Goal: Entertainment & Leisure: Consume media (video, audio)

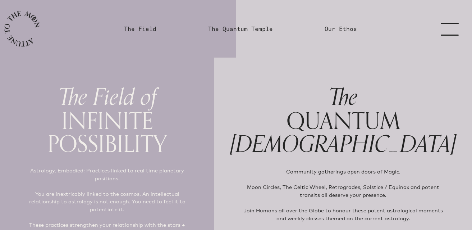
click at [452, 27] on link "menu" at bounding box center [454, 29] width 36 height 58
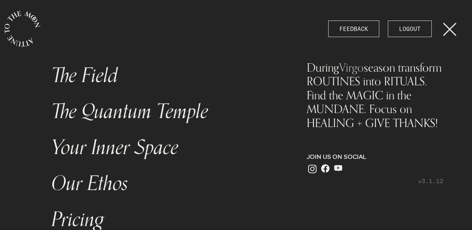
click at [456, 26] on link "menu" at bounding box center [454, 29] width 36 height 58
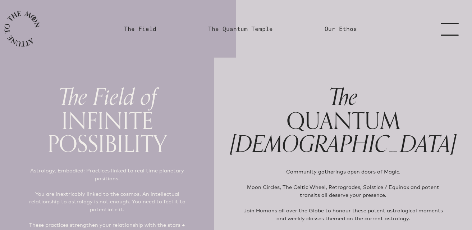
click at [242, 25] on link "The Quantum Temple" at bounding box center [240, 28] width 65 height 9
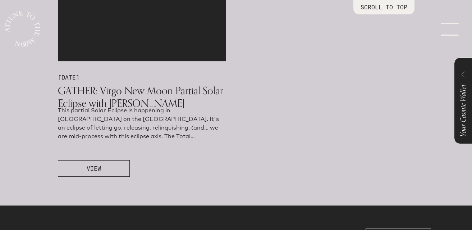
scroll to position [438, 0]
click at [115, 174] on button "VIEW" at bounding box center [94, 168] width 72 height 17
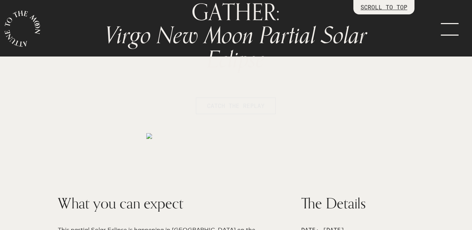
click at [250, 99] on button "CATCH THE REPLAY" at bounding box center [236, 105] width 80 height 17
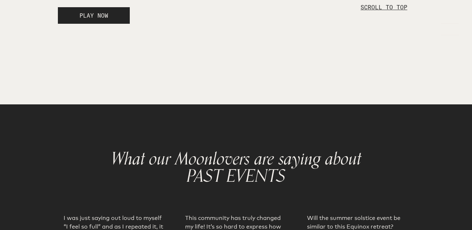
scroll to position [1350, 0]
click at [111, 24] on button "PLAY NOW" at bounding box center [94, 15] width 72 height 17
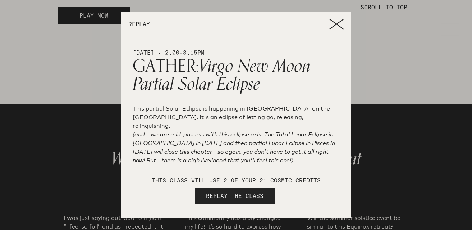
click at [248, 200] on span "REPLAY THE CLASS" at bounding box center [235, 195] width 58 height 9
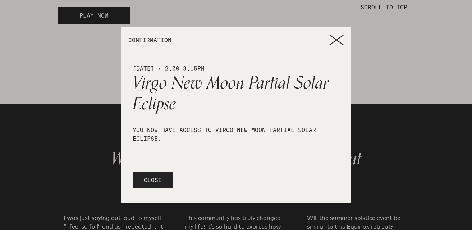
click at [341, 44] on icon at bounding box center [336, 40] width 14 height 11
